Goal: Transaction & Acquisition: Subscribe to service/newsletter

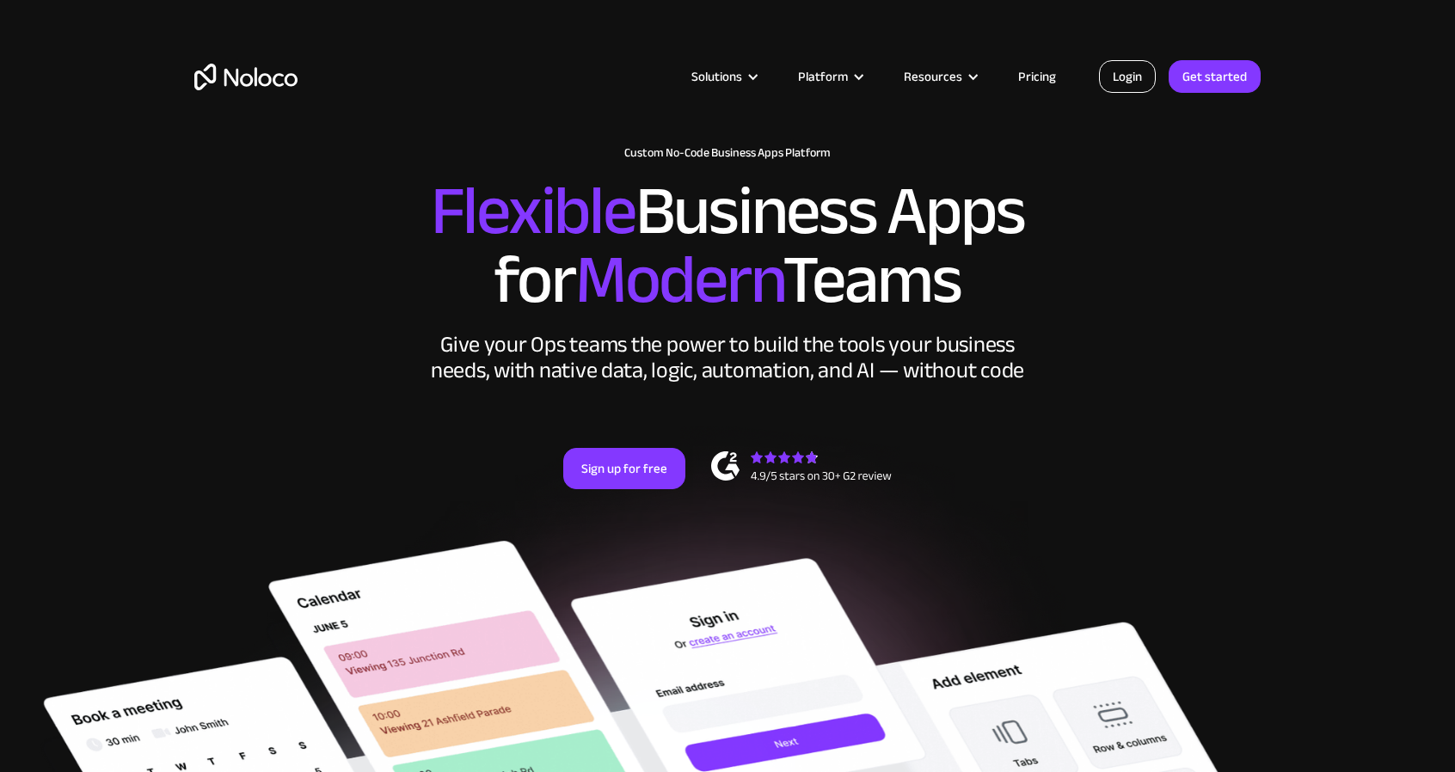
click at [1117, 75] on link "Login" at bounding box center [1127, 76] width 57 height 33
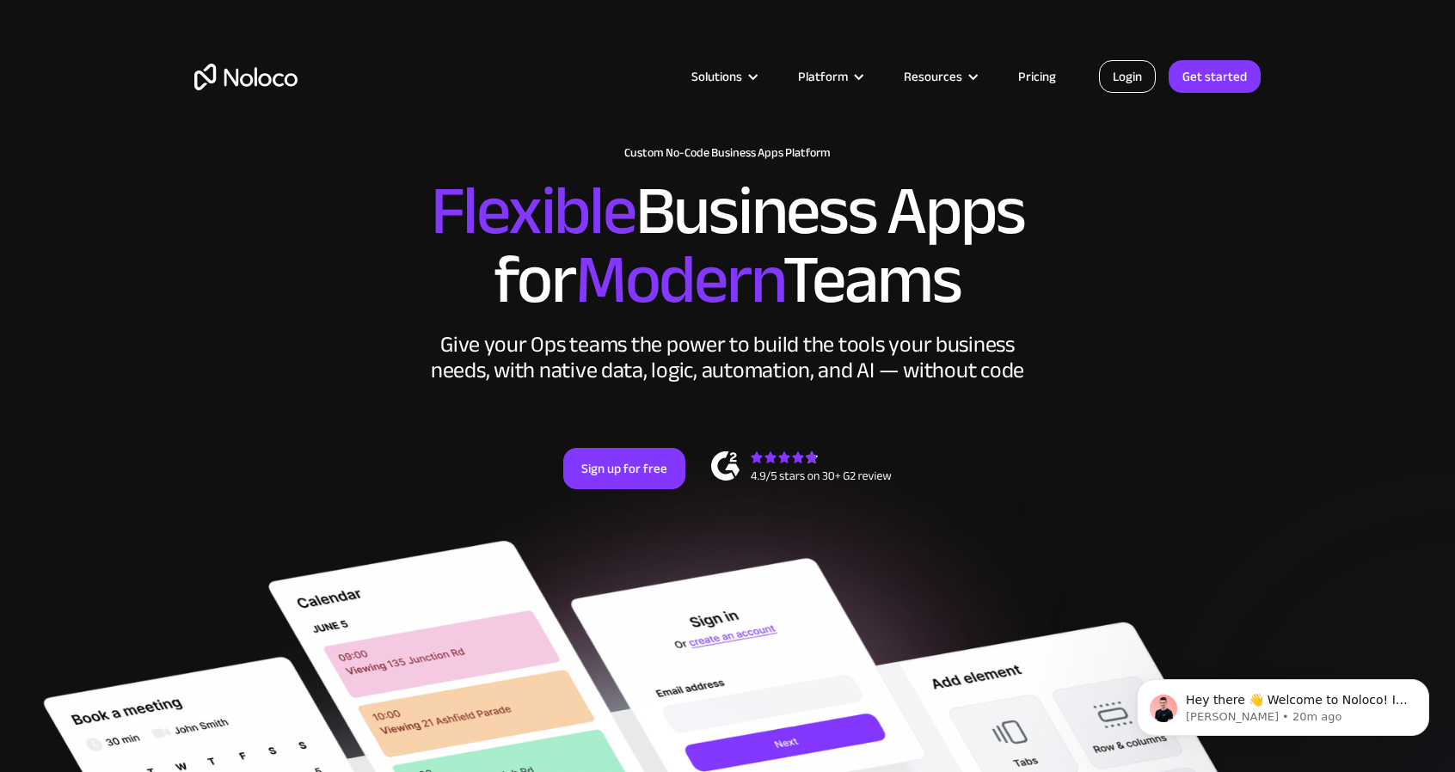
click at [1126, 82] on link "Login" at bounding box center [1127, 76] width 57 height 33
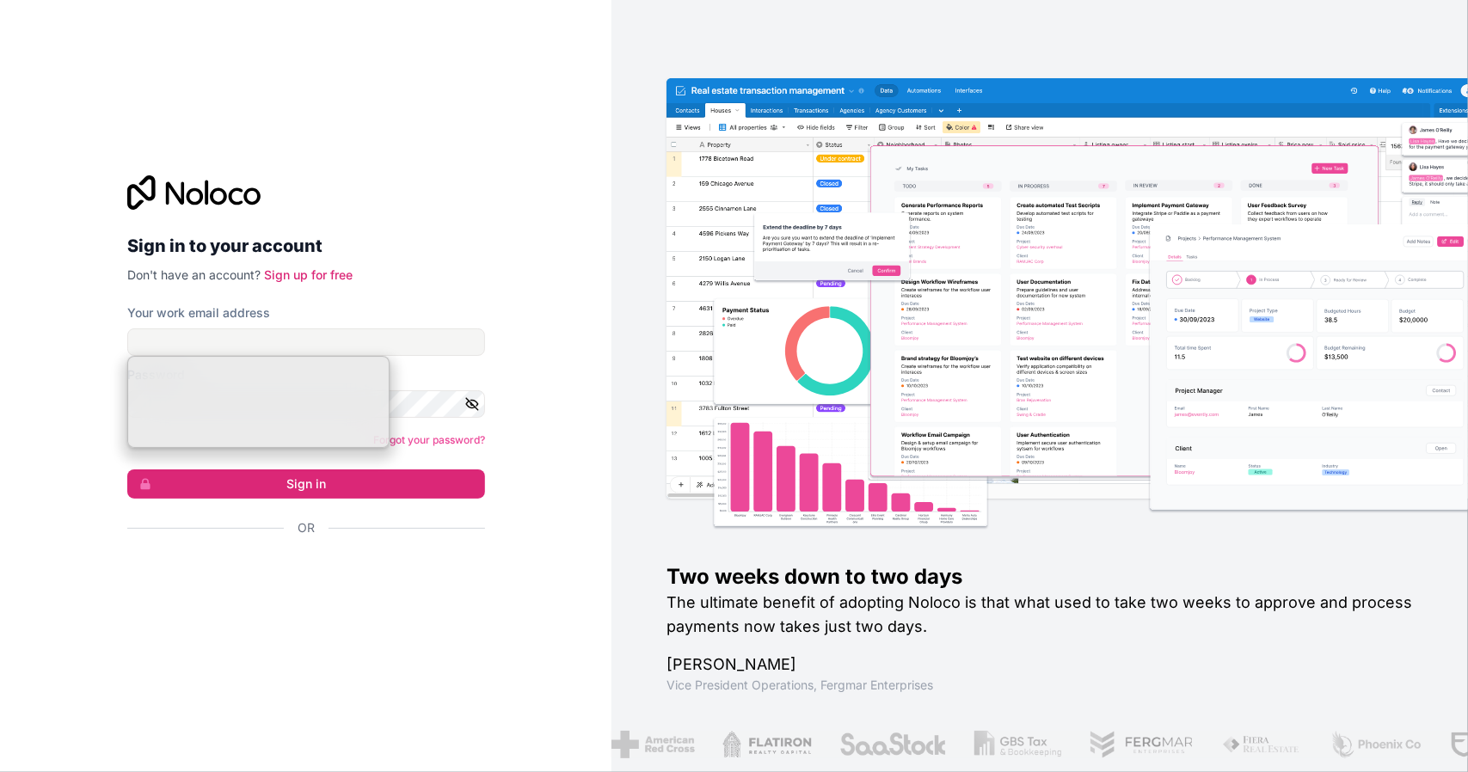
click at [363, 342] on input "Your work email address" at bounding box center [306, 342] width 358 height 28
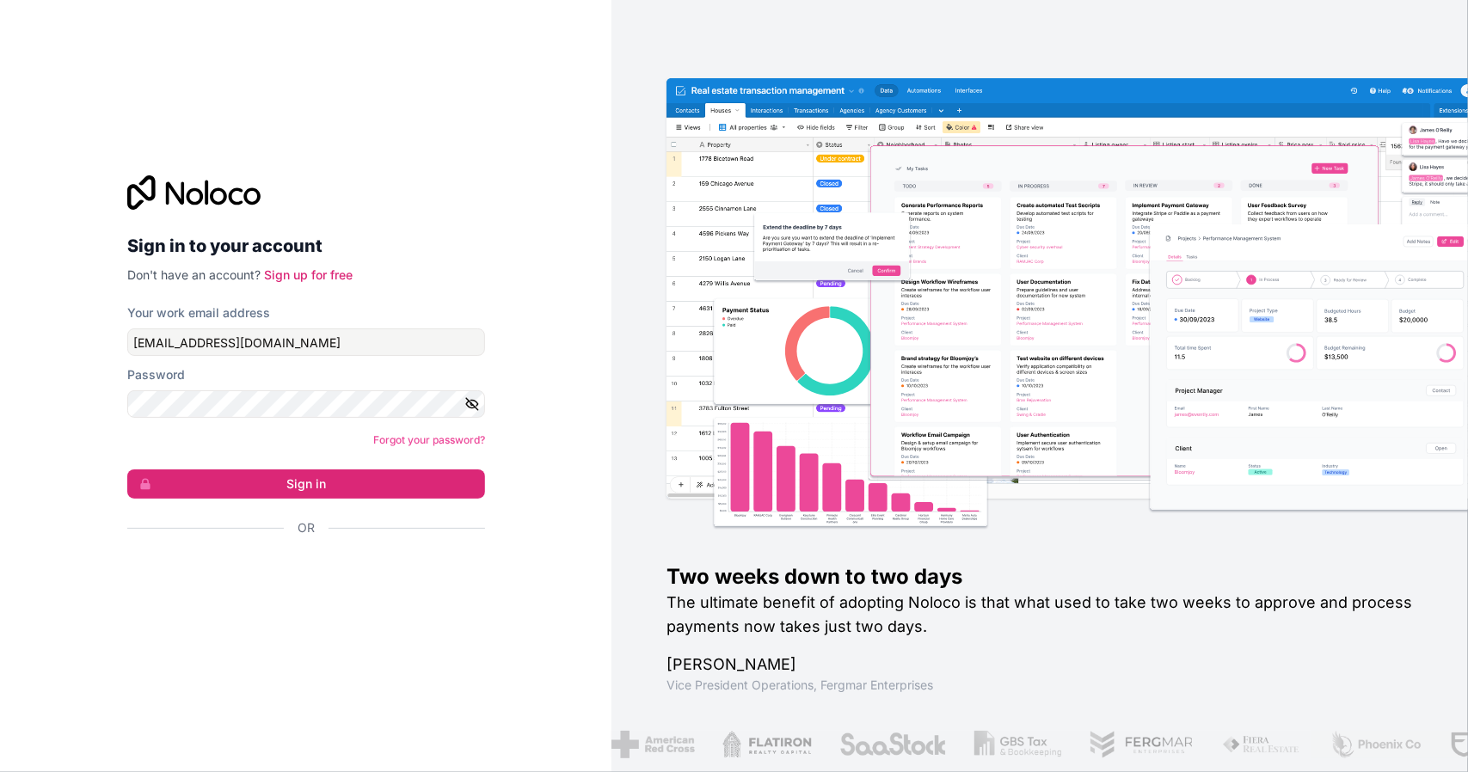
type input "bennettm@willamette.edu"
click at [315, 487] on button "Sign in" at bounding box center [306, 483] width 358 height 29
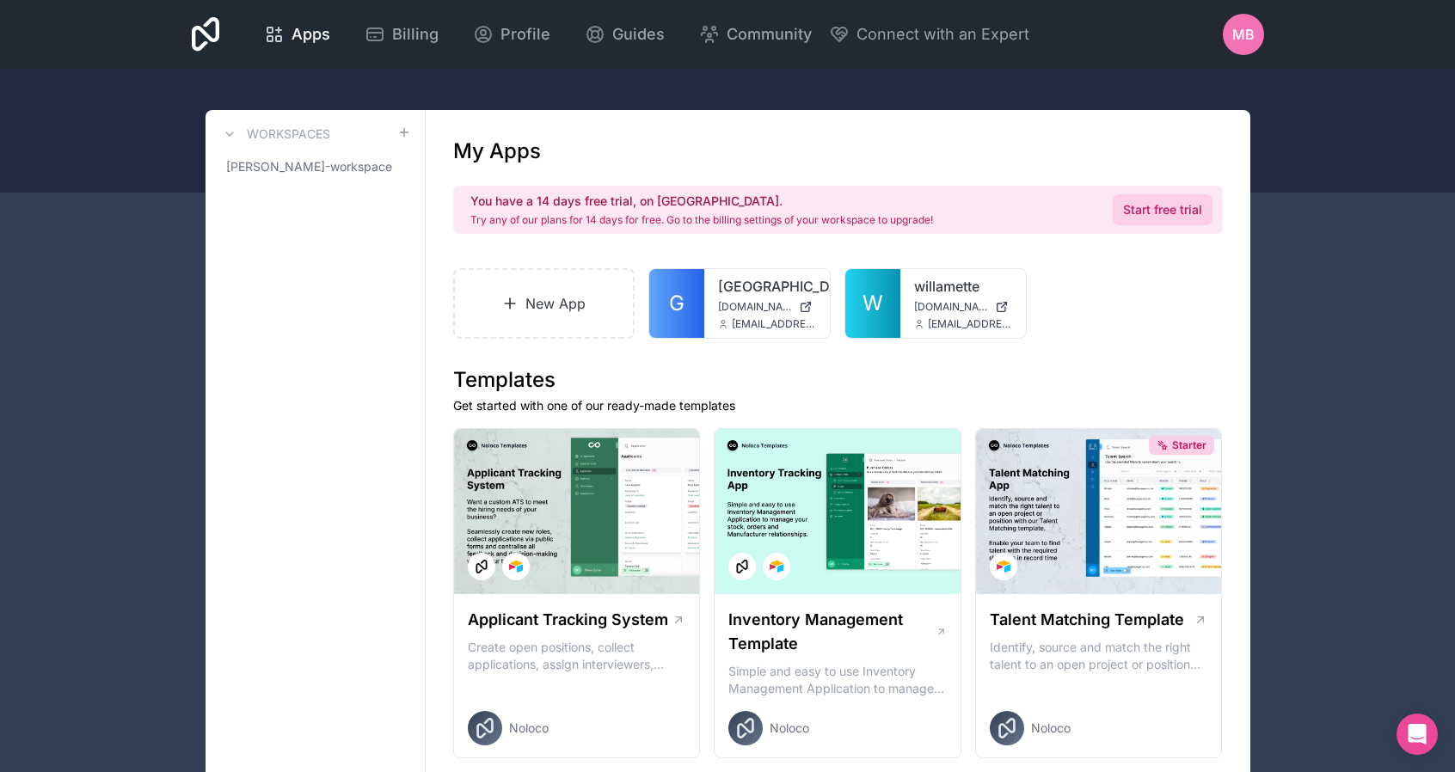
click at [1177, 209] on link "Start free trial" at bounding box center [1163, 209] width 100 height 31
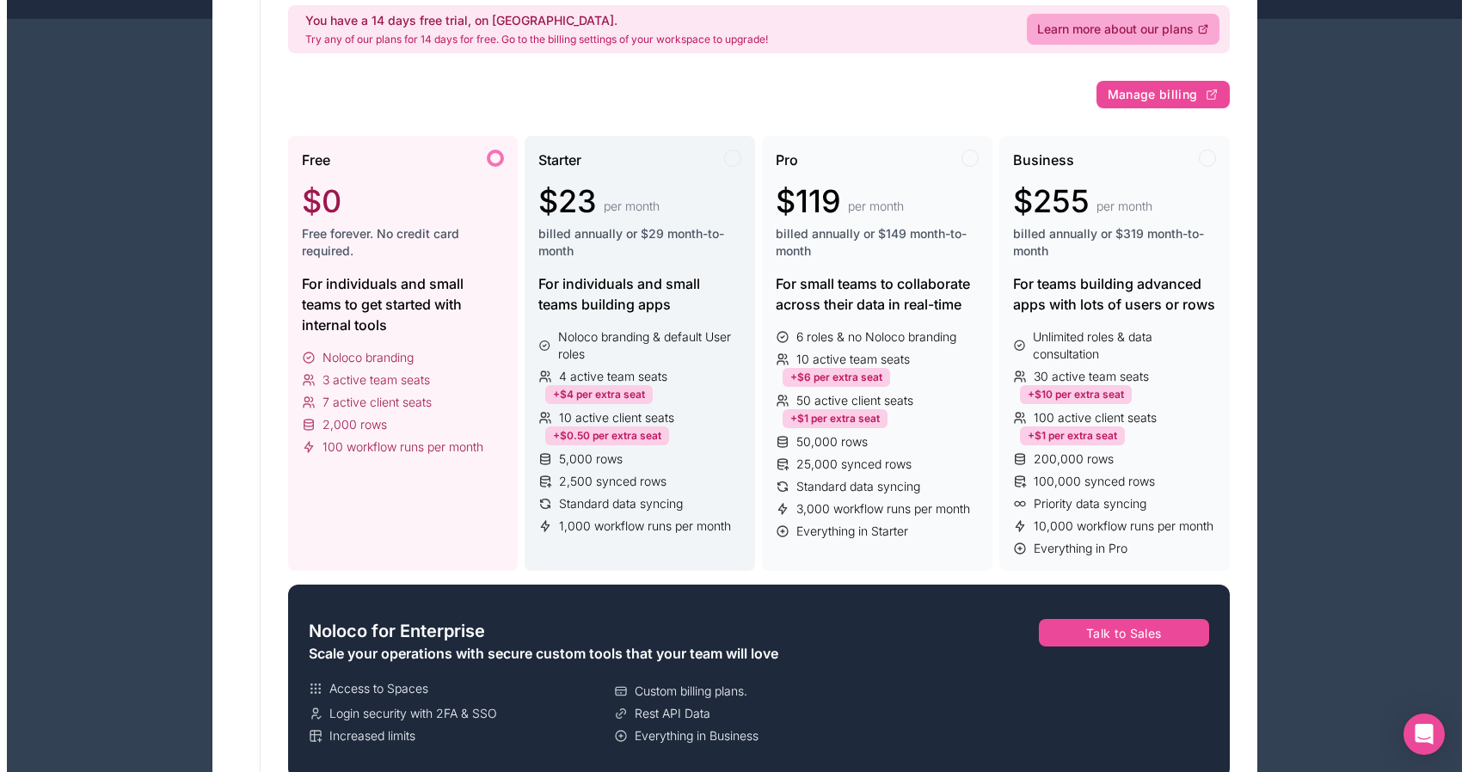
scroll to position [175, 0]
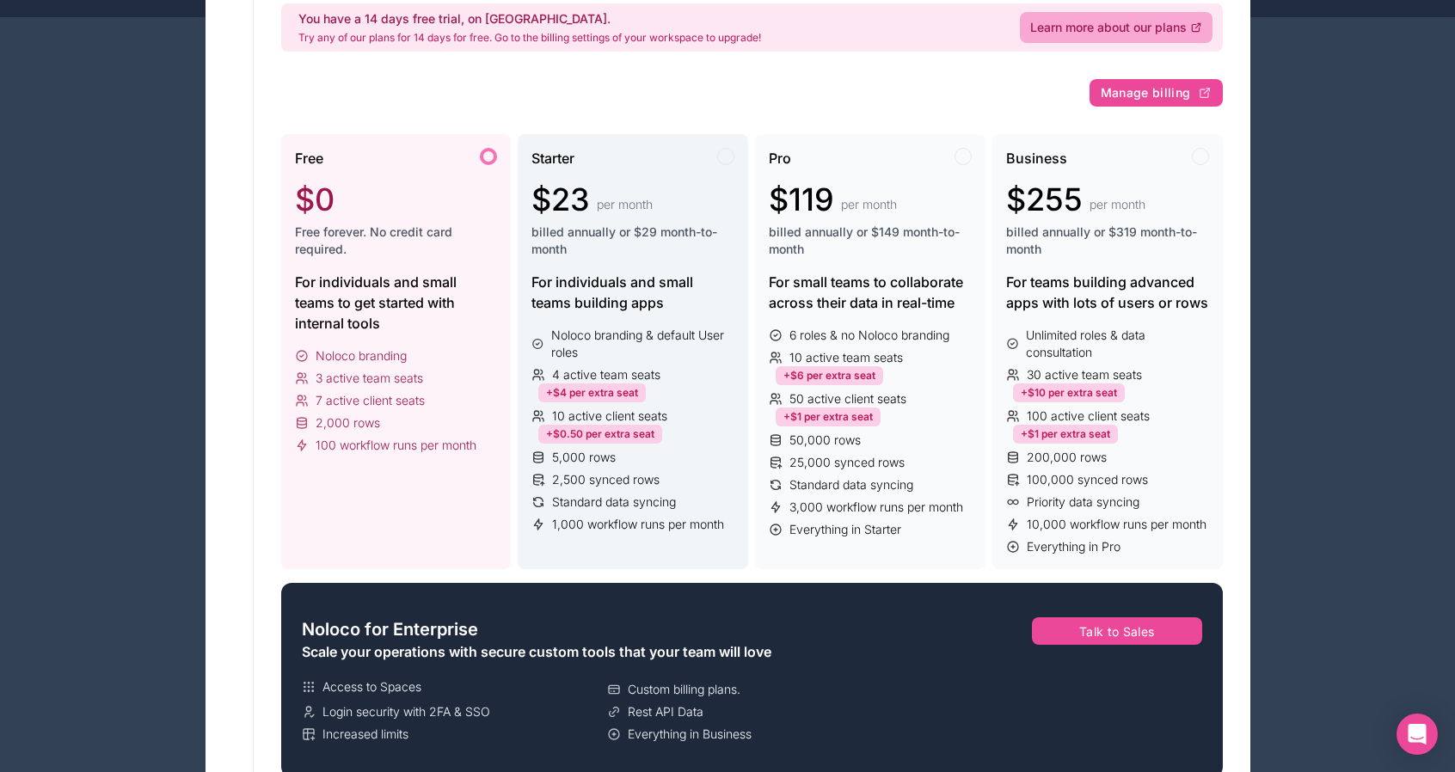
click at [579, 253] on span "billed annually or $29 month-to-month" at bounding box center [632, 241] width 203 height 34
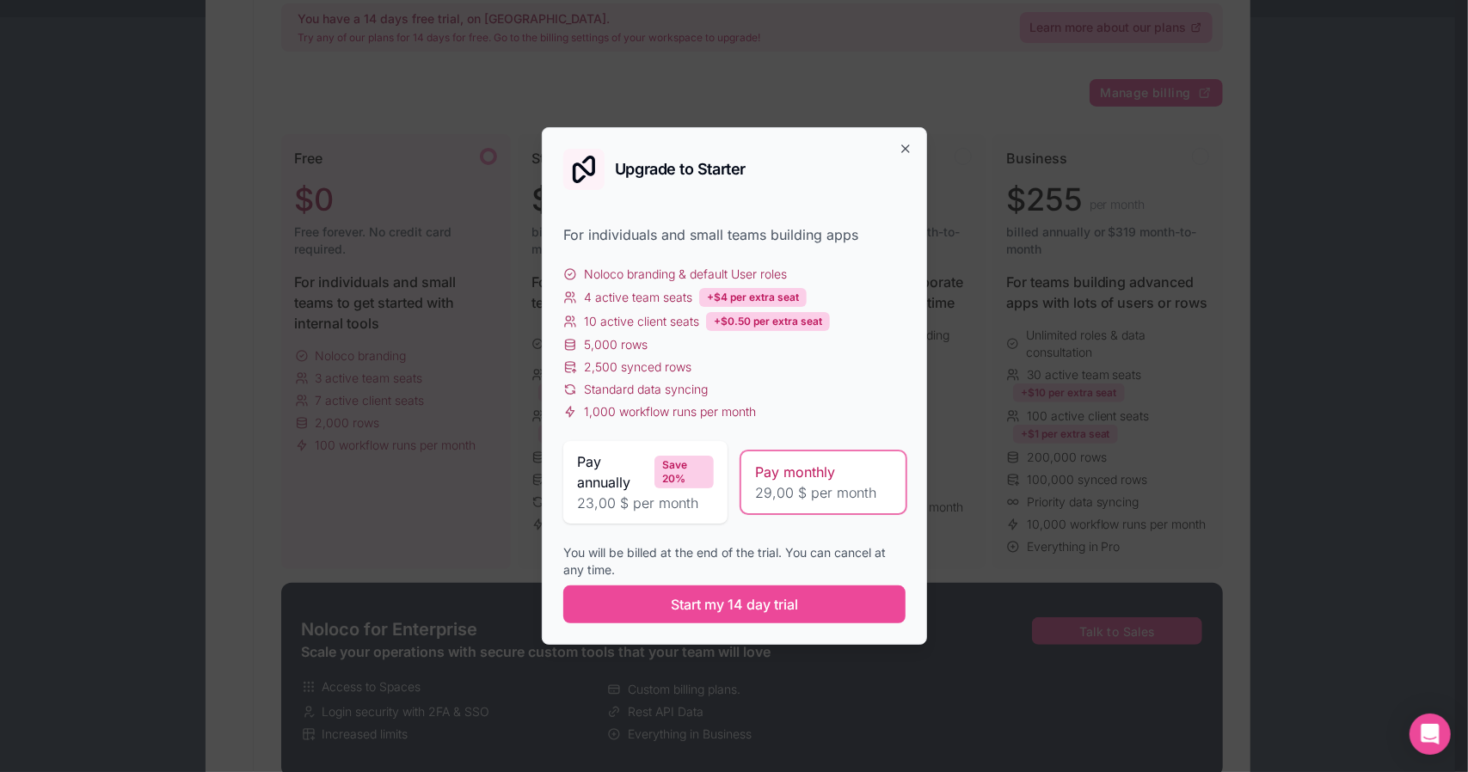
click at [846, 494] on span "29,00 $ per month" at bounding box center [823, 492] width 137 height 21
click at [765, 598] on span "Start my 14 day trial" at bounding box center [734, 604] width 127 height 21
